Goal: Task Accomplishment & Management: Manage account settings

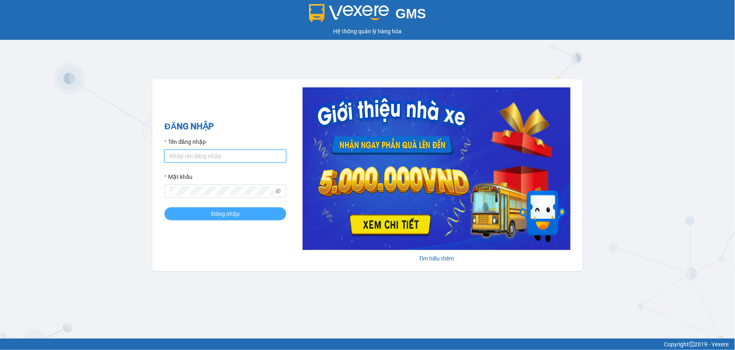
type input "tuyenttt.petrobp"
click at [218, 213] on span "Đăng nhập" at bounding box center [225, 213] width 28 height 9
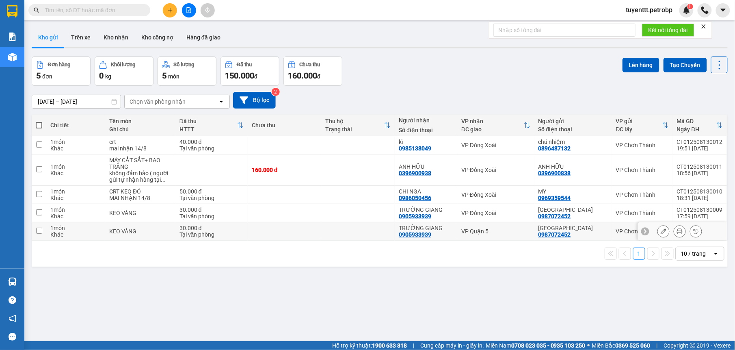
click at [389, 231] on td at bounding box center [357, 231] width 73 height 18
checkbox input "true"
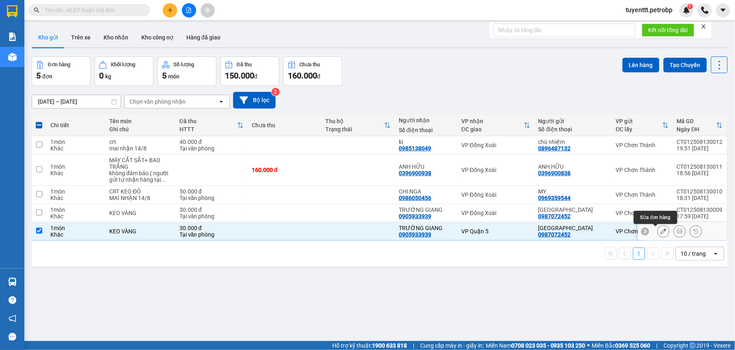
click at [661, 231] on icon at bounding box center [664, 231] width 6 height 6
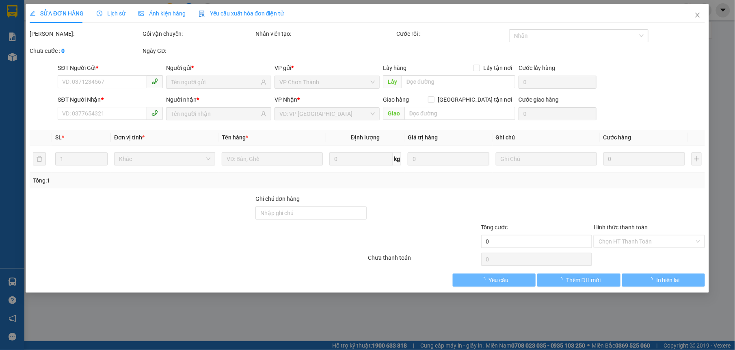
type input "0987072452"
type input "0905933939"
type input "30.000"
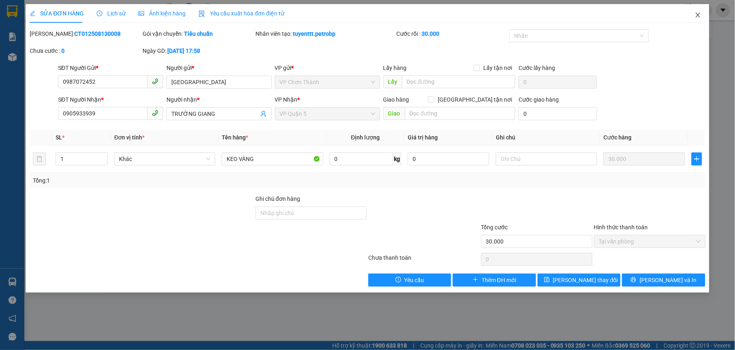
click at [695, 16] on icon "close" at bounding box center [698, 15] width 6 height 6
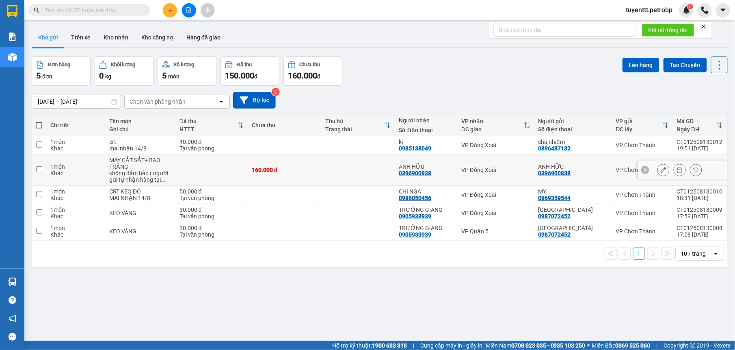
scroll to position [37, 0]
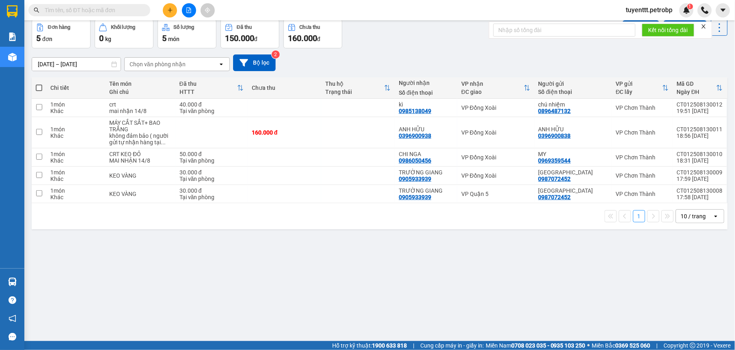
click at [91, 64] on input "[DATE] – [DATE]" at bounding box center [76, 64] width 89 height 13
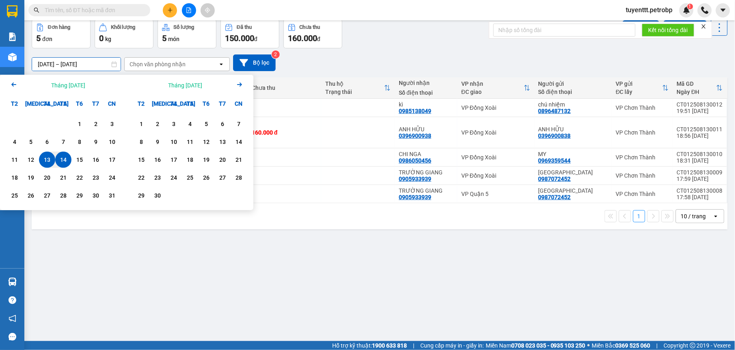
click at [372, 311] on div "ver 1.8.138 Kho gửi Trên xe Kho nhận Kho công nợ Hàng đã giao Đơn hàng 5 đơn Kh…" at bounding box center [379, 162] width 702 height 350
